Goal: Transaction & Acquisition: Obtain resource

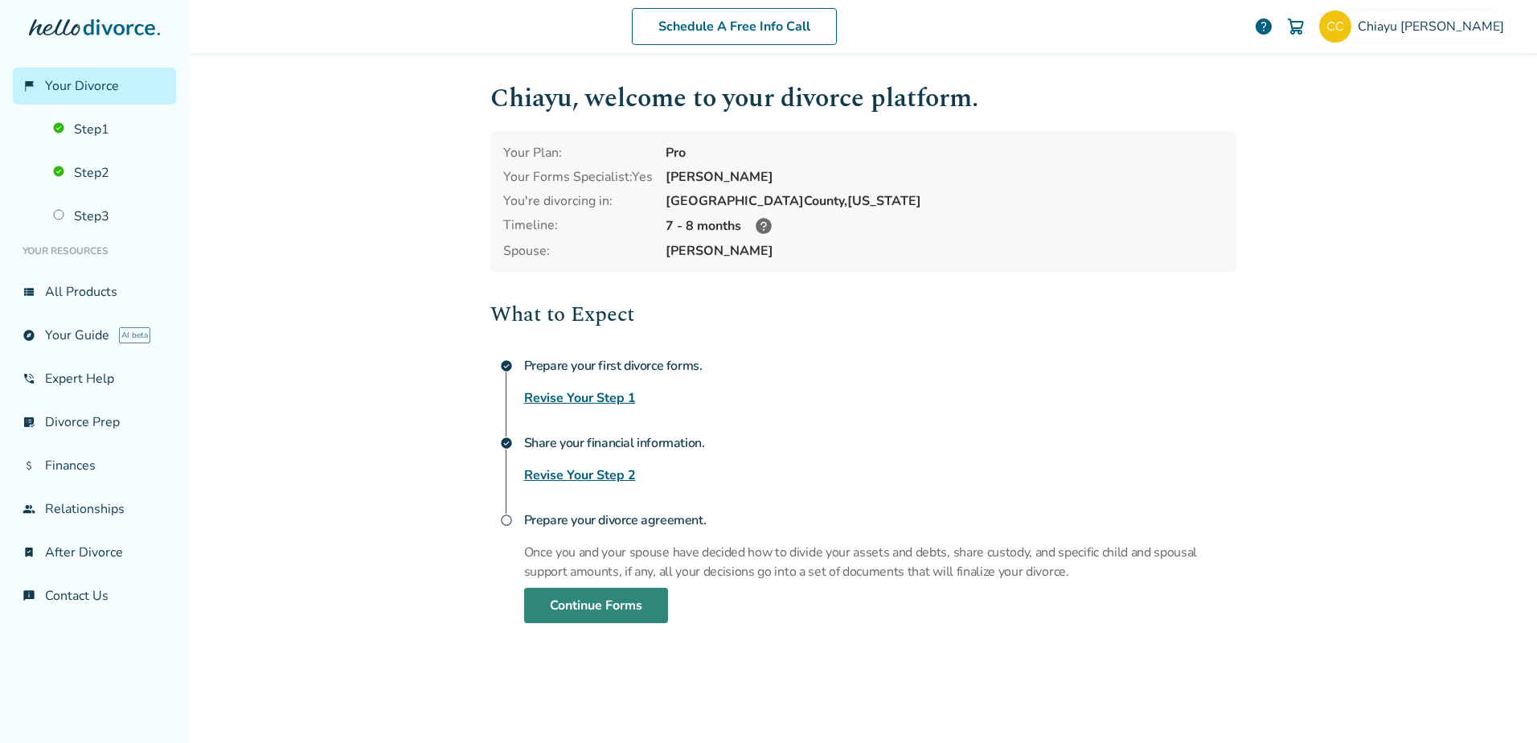
click at [582, 597] on link "Continue Forms" at bounding box center [596, 605] width 144 height 35
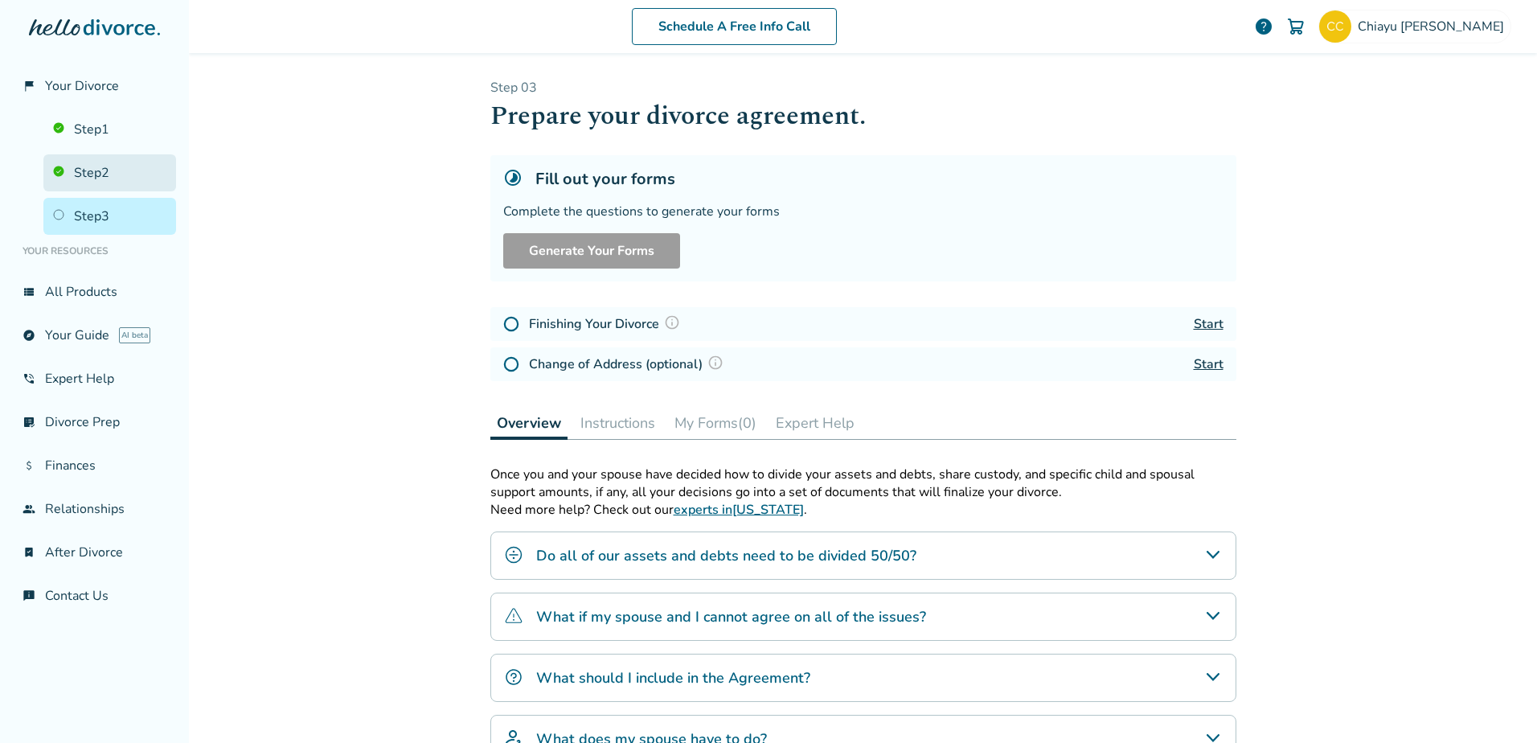
click at [102, 164] on link "Step 2" at bounding box center [109, 172] width 133 height 37
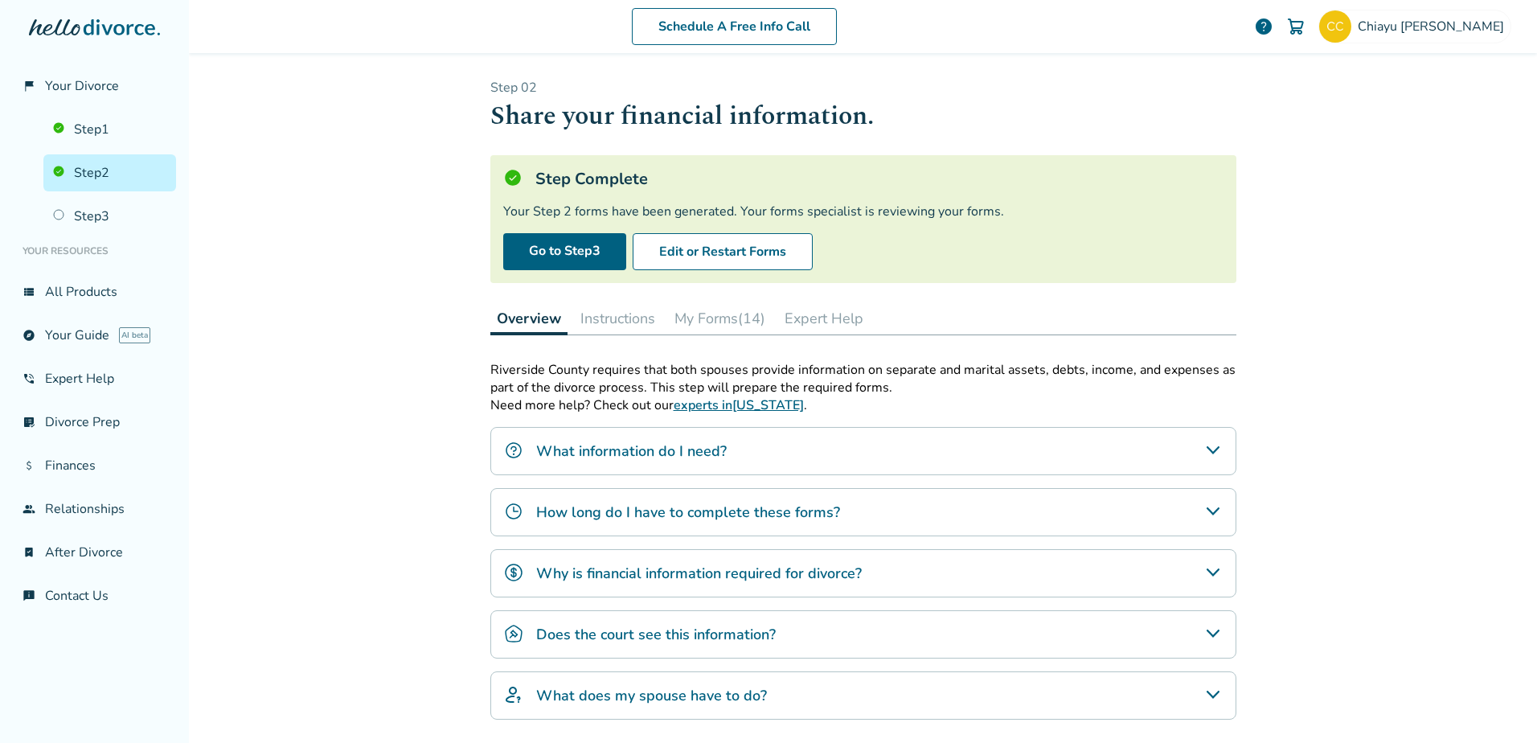
click at [711, 318] on button "My Forms (14)" at bounding box center [720, 318] width 104 height 32
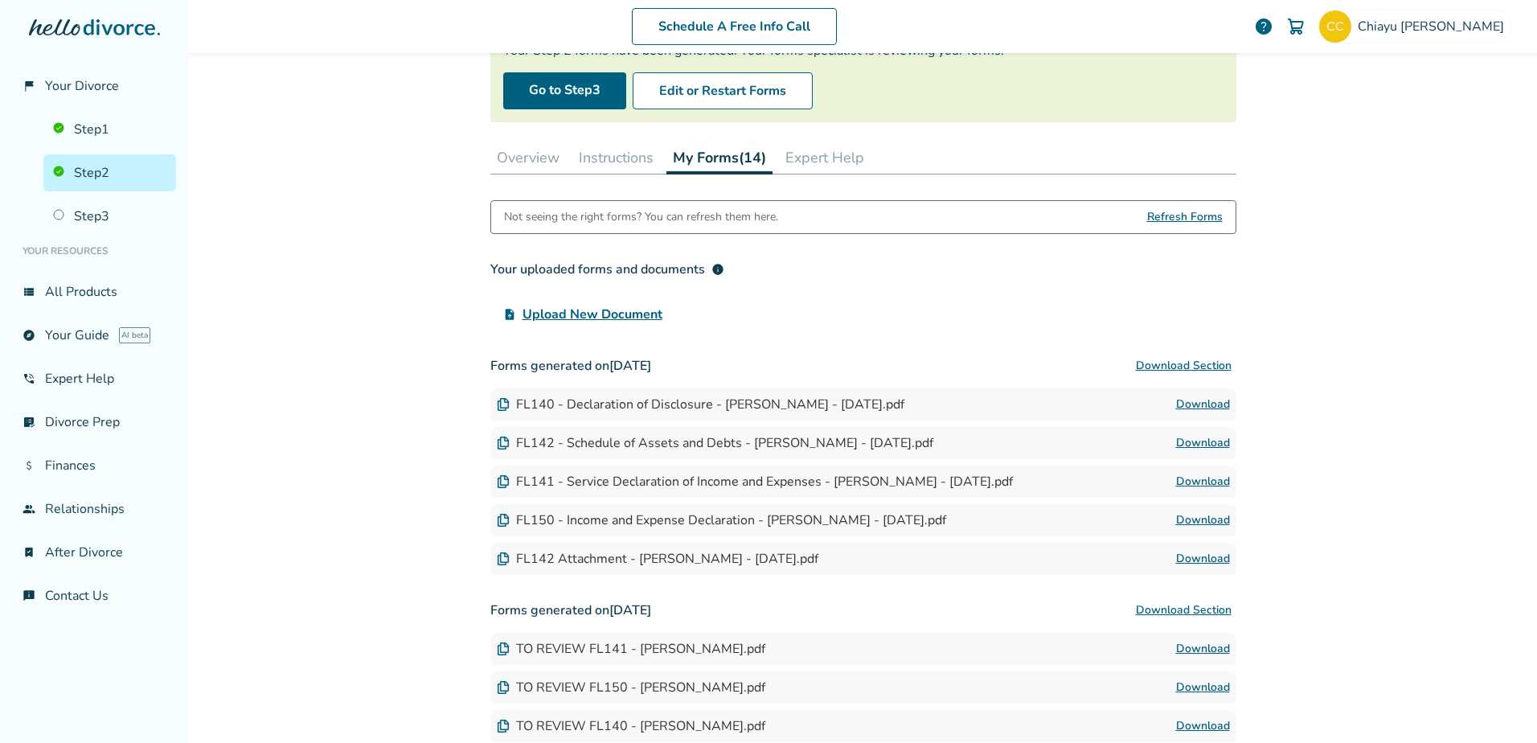
scroll to position [402, 0]
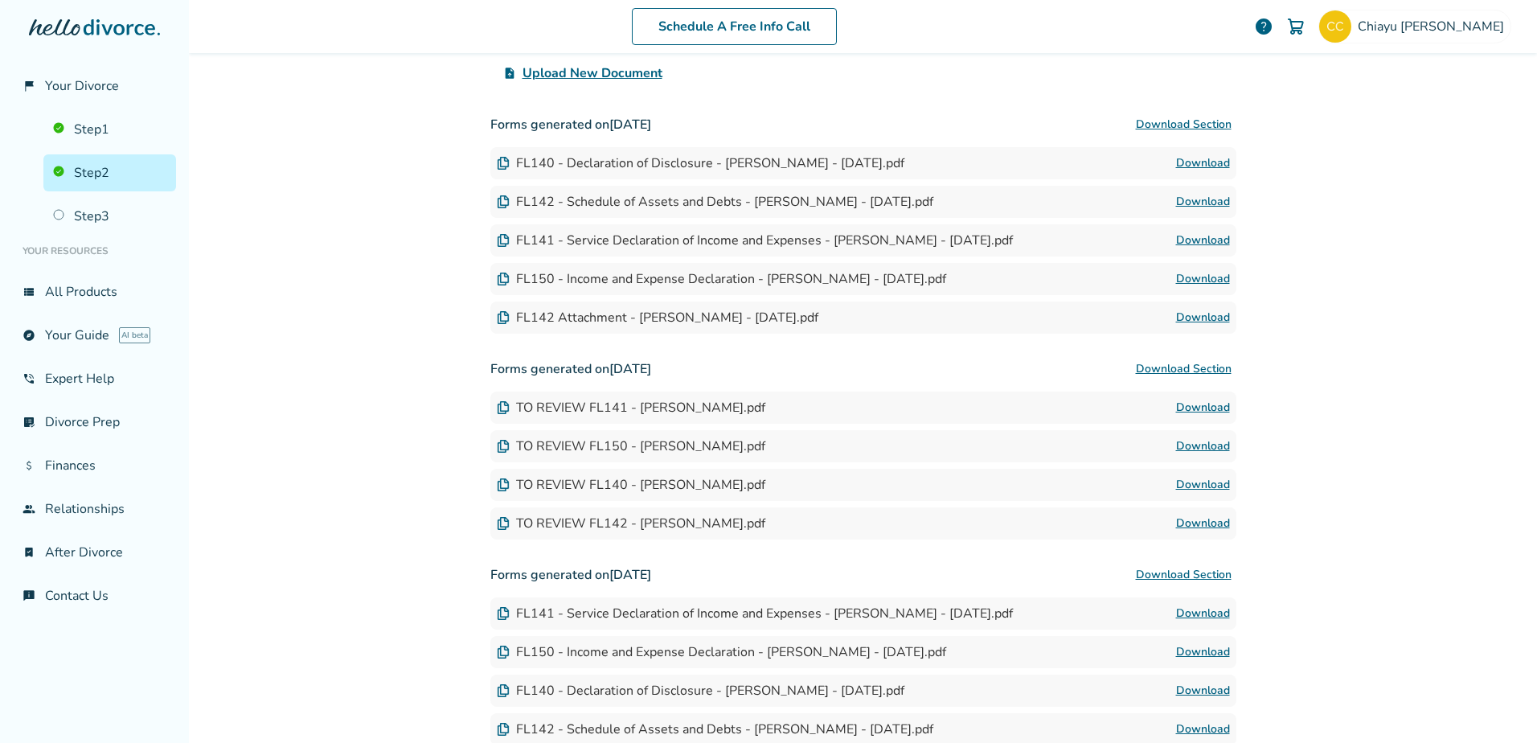
click at [1200, 164] on link "Download" at bounding box center [1203, 163] width 54 height 19
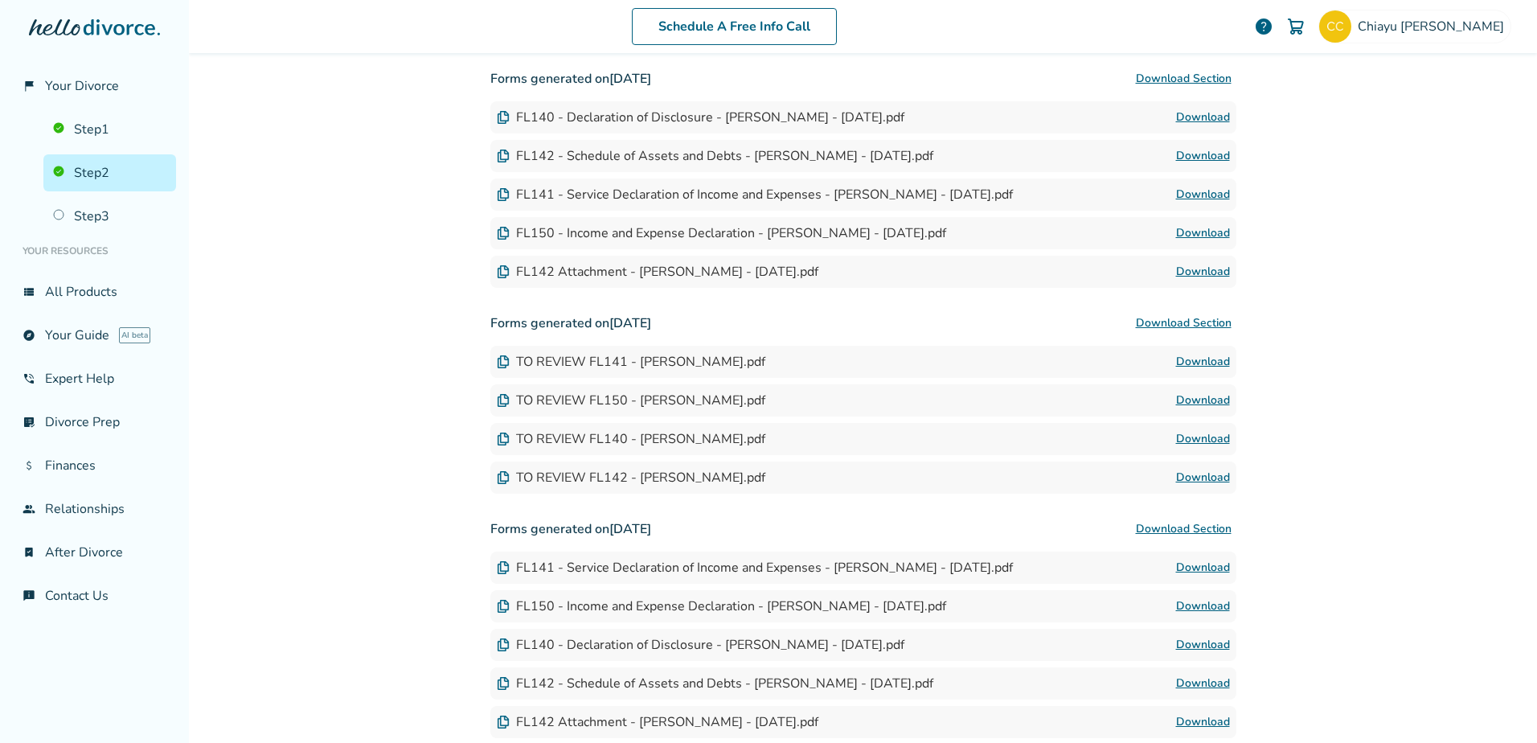
scroll to position [482, 0]
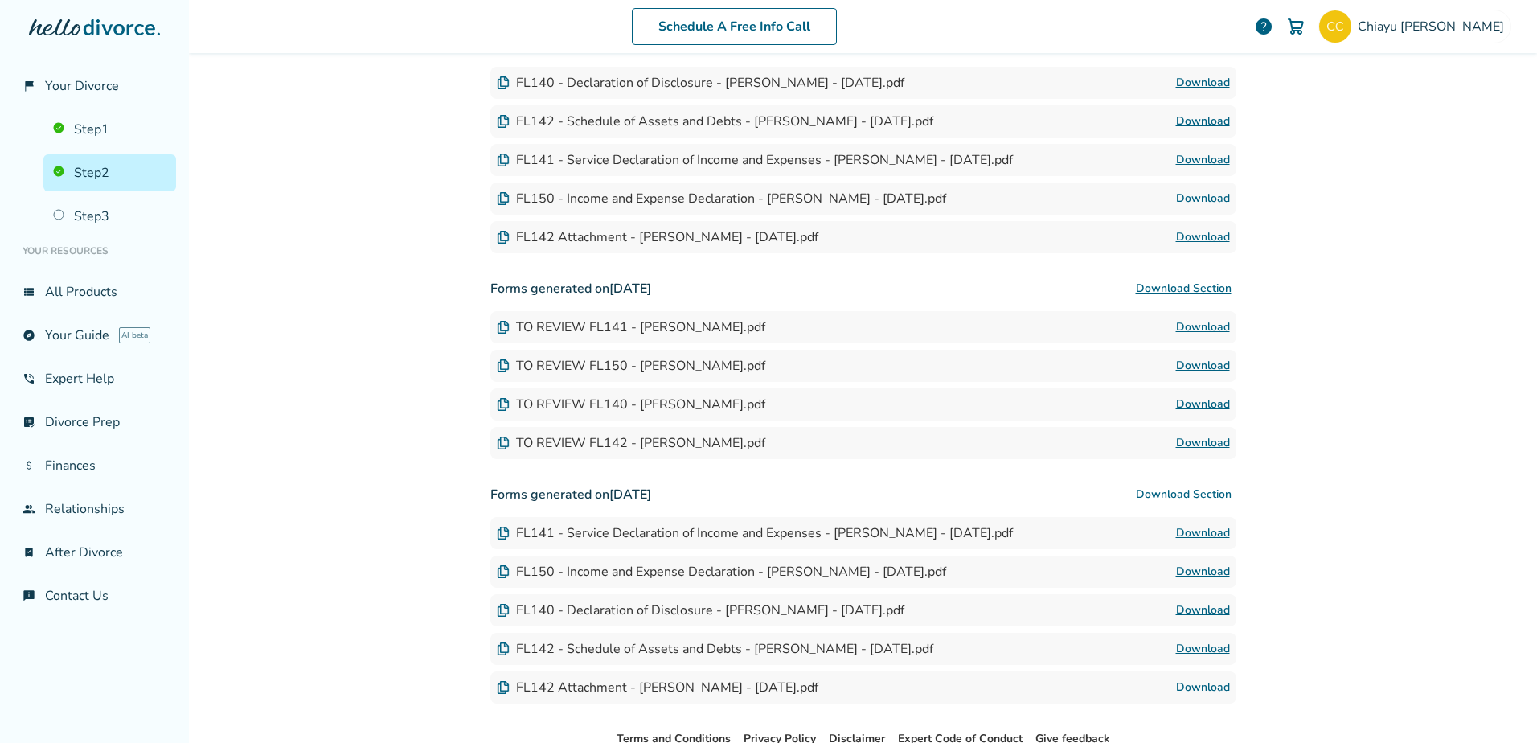
click at [1192, 646] on link "Download" at bounding box center [1203, 648] width 54 height 19
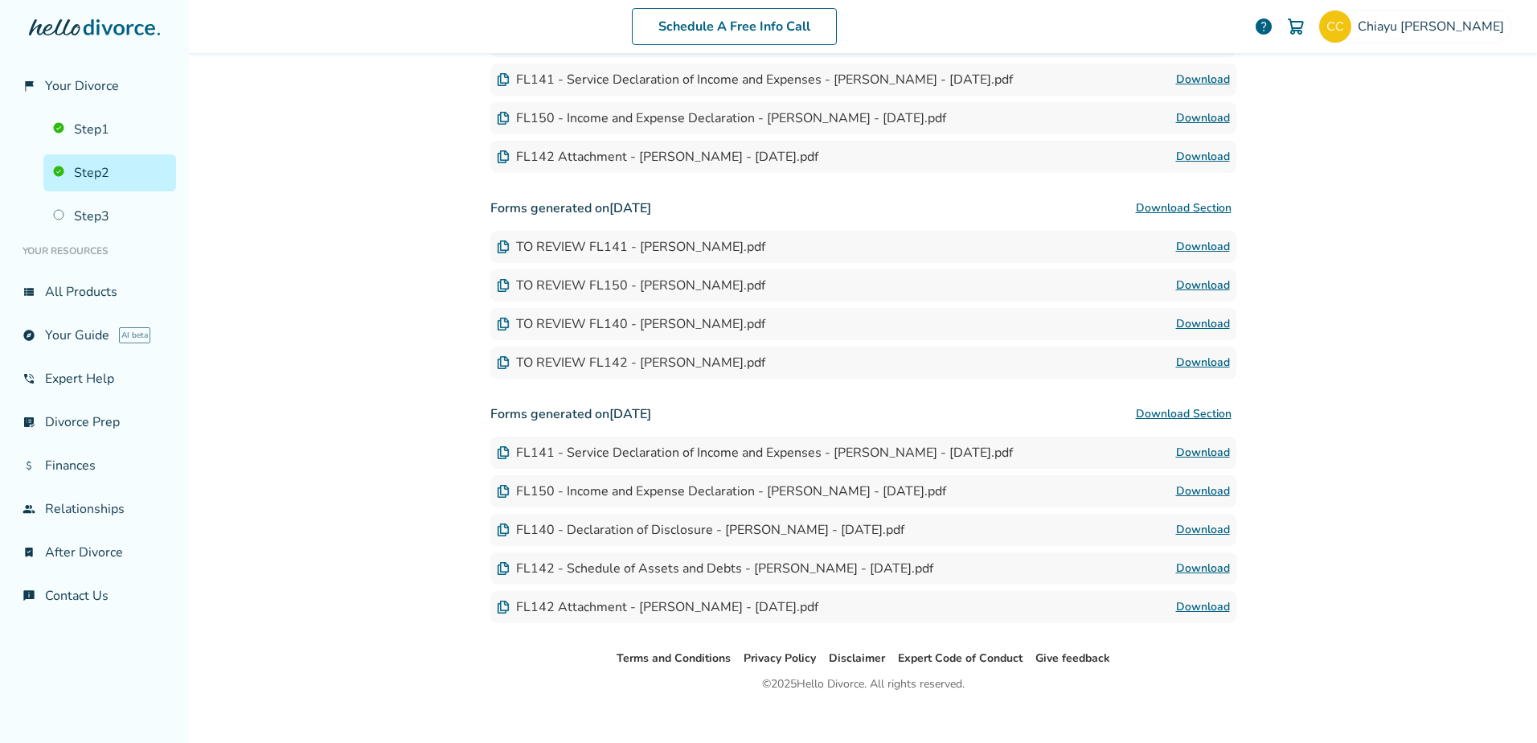
click at [1196, 456] on link "Download" at bounding box center [1203, 452] width 54 height 19
click at [1179, 569] on link "Download" at bounding box center [1203, 568] width 54 height 19
click at [1208, 361] on link "Download" at bounding box center [1203, 362] width 54 height 19
click at [1196, 156] on link "Download" at bounding box center [1203, 156] width 54 height 19
click at [1200, 243] on link "Download" at bounding box center [1203, 246] width 54 height 19
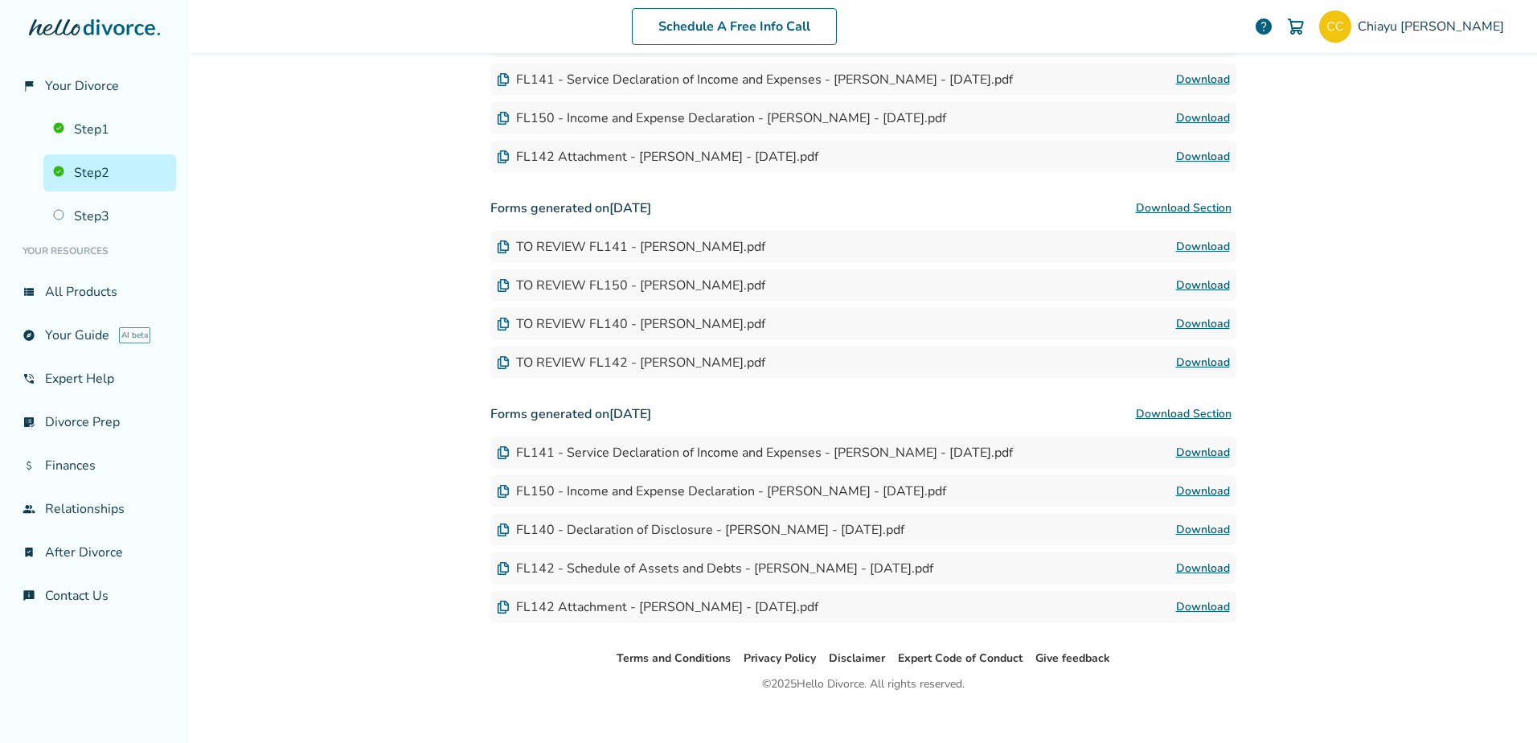
click at [1192, 286] on link "Download" at bounding box center [1203, 285] width 54 height 19
click at [1196, 322] on link "Download" at bounding box center [1203, 323] width 54 height 19
click at [1185, 362] on link "Download" at bounding box center [1203, 362] width 54 height 19
click at [1188, 207] on button "Download Section" at bounding box center [1183, 208] width 105 height 32
